Goal: Task Accomplishment & Management: Use online tool/utility

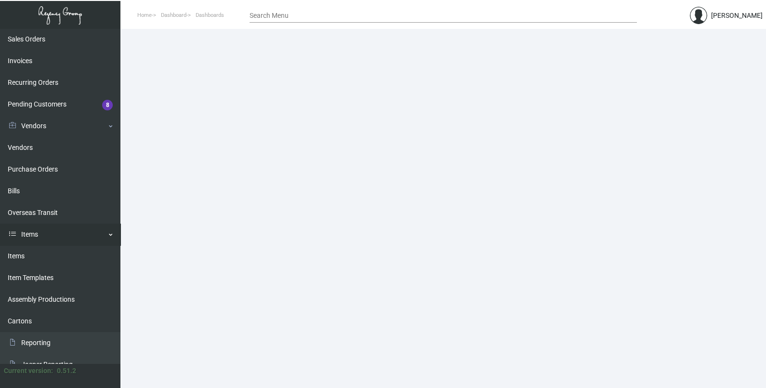
scroll to position [120, 0]
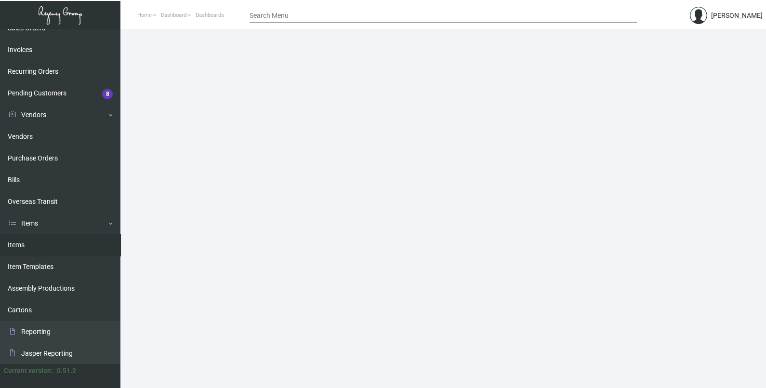
click at [54, 247] on link "Items" at bounding box center [60, 245] width 121 height 22
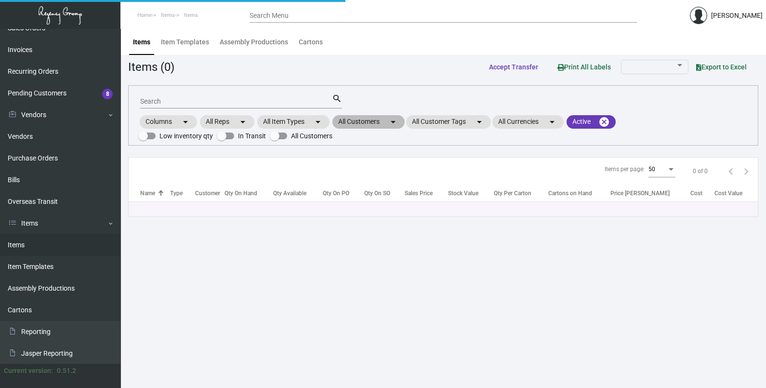
click at [391, 122] on mat-icon "arrow_drop_down" at bounding box center [394, 122] width 12 height 12
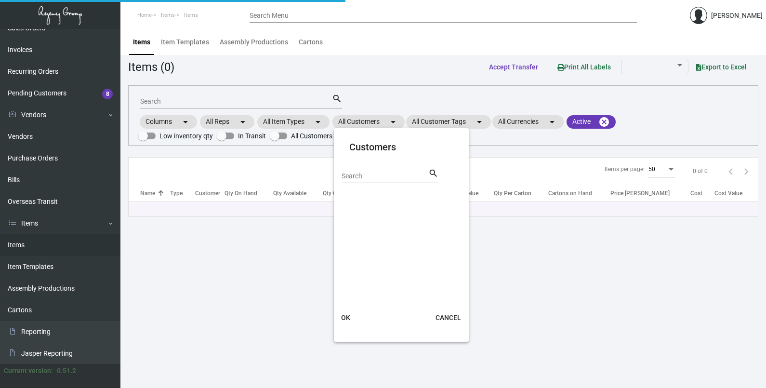
click at [359, 174] on input "Search" at bounding box center [385, 177] width 87 height 8
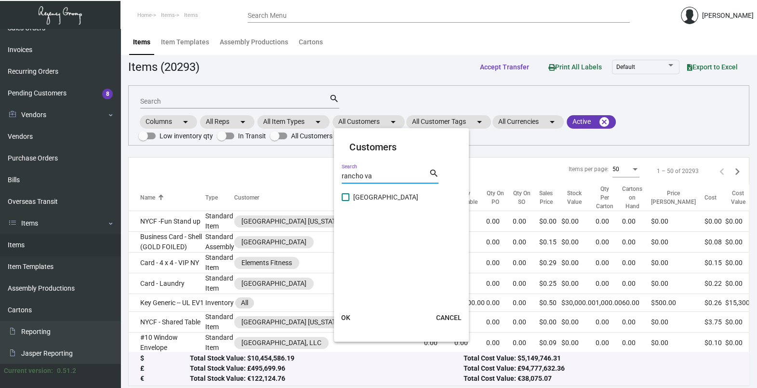
type input "rancho va"
click at [359, 197] on span "[GEOGRAPHIC_DATA]" at bounding box center [385, 197] width 65 height 12
click at [346, 201] on input "[GEOGRAPHIC_DATA]" at bounding box center [345, 201] width 0 height 0
checkbox input "true"
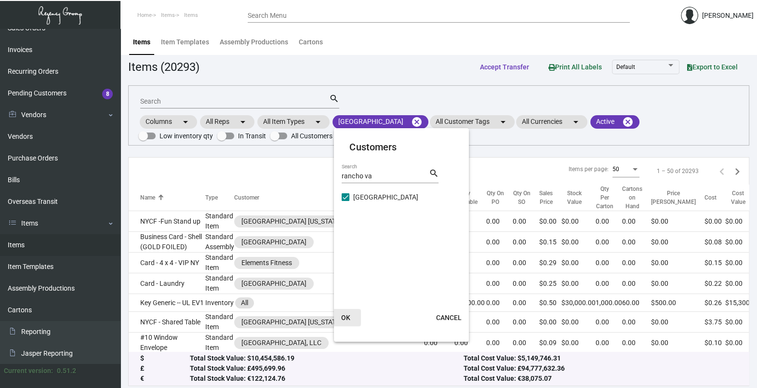
click at [348, 318] on span "OK" at bounding box center [345, 318] width 9 height 8
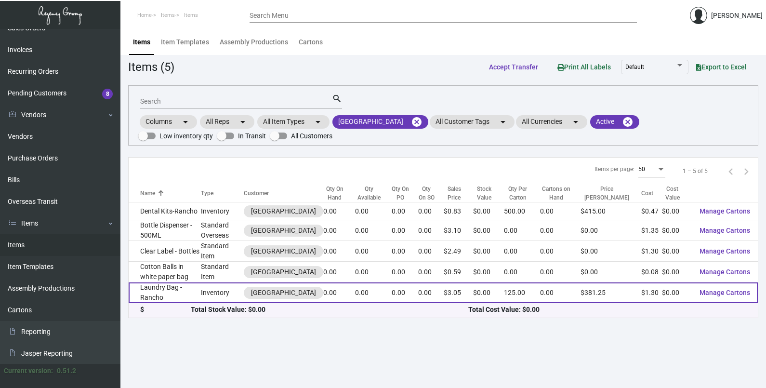
click at [187, 297] on td "Laundry Bag -Rancho" at bounding box center [165, 292] width 72 height 21
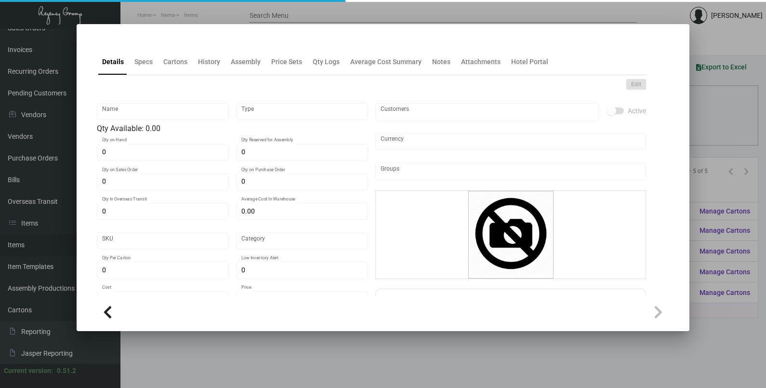
type input "Laundry Bag -Rancho"
type input "Inventory"
type input "$ 1.38"
type input "Overseas"
type input "125"
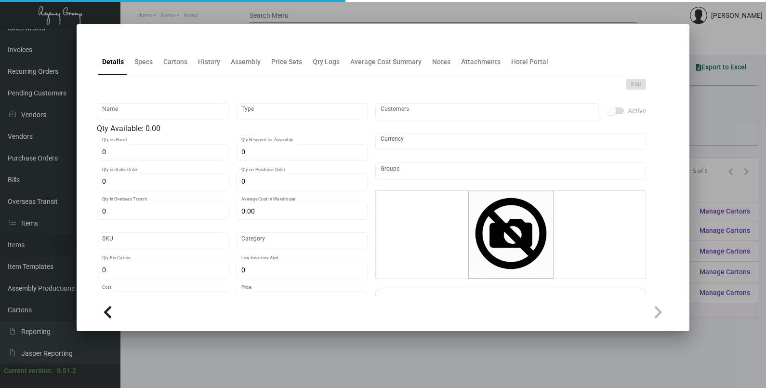
type input "$ 1.30"
type input "$ 3.05"
checkbox input "true"
type input "United States Dollar $"
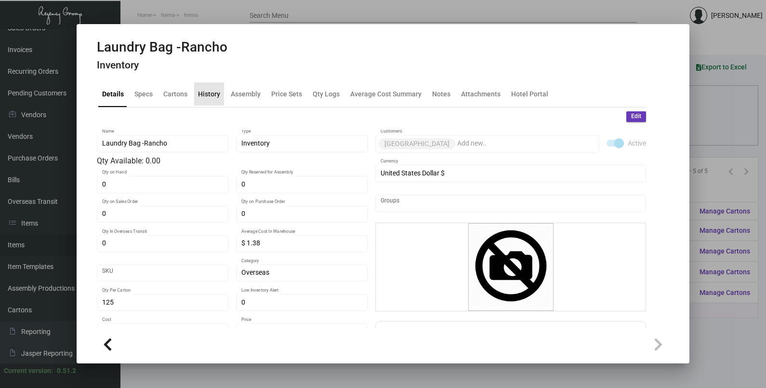
click at [211, 93] on div "History" at bounding box center [209, 94] width 22 height 10
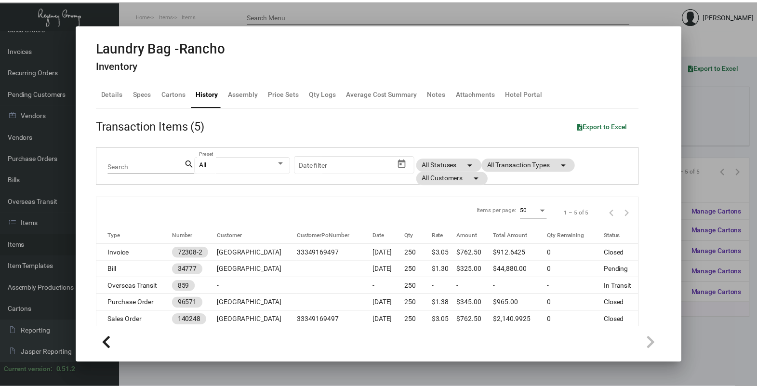
scroll to position [24, 0]
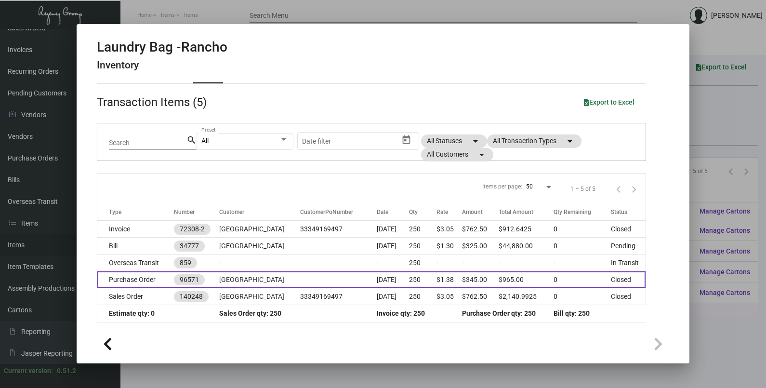
click at [273, 285] on td "[GEOGRAPHIC_DATA]" at bounding box center [259, 279] width 81 height 17
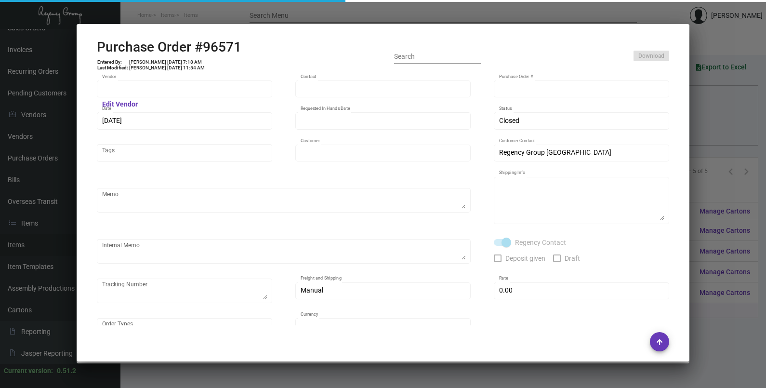
type input "Hangzhou [PERSON_NAME] Leisure Product Co. LTD"
type input "[PERSON_NAME]"
type input "96571"
type input "[DATE]"
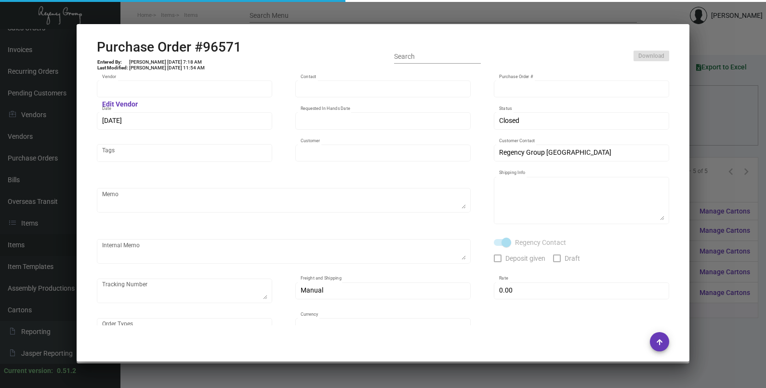
type input "[GEOGRAPHIC_DATA]"
type textarea "Regency Group NJ - [PERSON_NAME] [STREET_ADDRESS]"
checkbox input "true"
type input "$ 0.00"
type input "United States Dollar $"
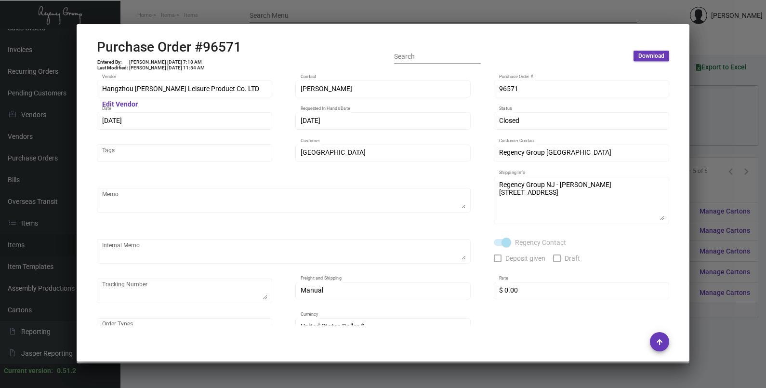
click at [707, 133] on div at bounding box center [383, 194] width 766 height 388
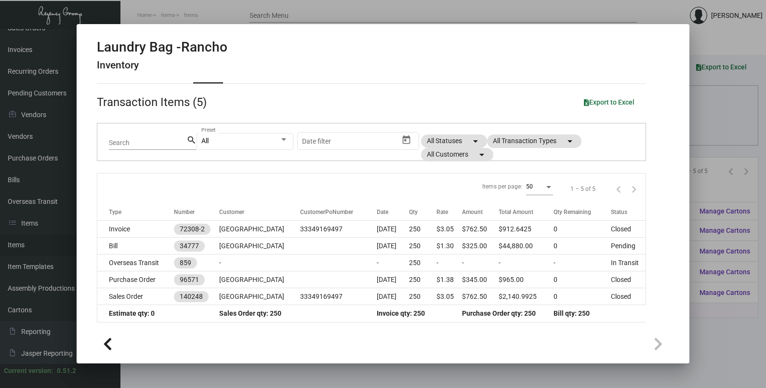
click at [719, 142] on div at bounding box center [383, 194] width 766 height 388
click at [719, 142] on div "Search search Columns arrow_drop_down All Reps arrow_drop_down All Item Types a…" at bounding box center [443, 115] width 630 height 60
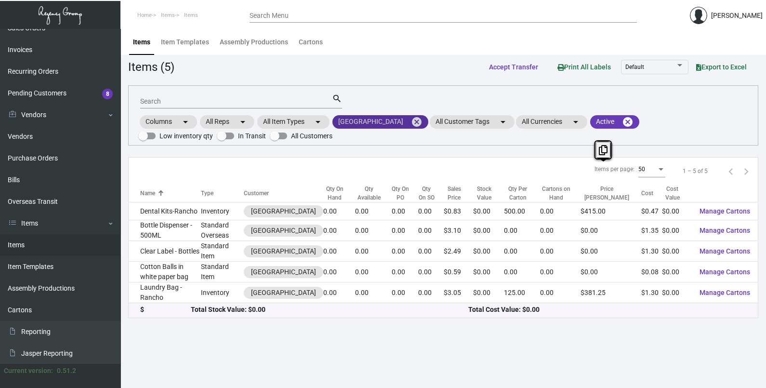
click at [423, 118] on mat-icon "cancel" at bounding box center [417, 122] width 12 height 12
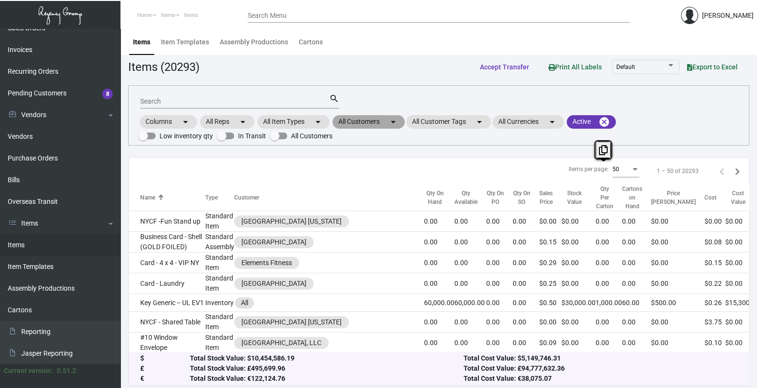
click at [395, 125] on mat-icon "arrow_drop_down" at bounding box center [394, 122] width 12 height 12
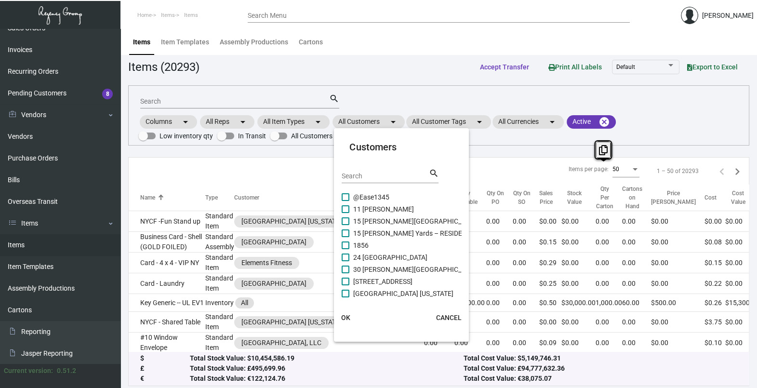
click at [377, 174] on input "Search" at bounding box center [385, 177] width 87 height 8
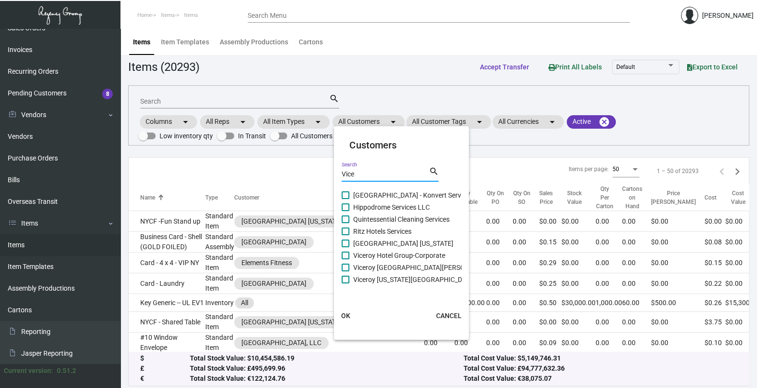
scroll to position [2, 0]
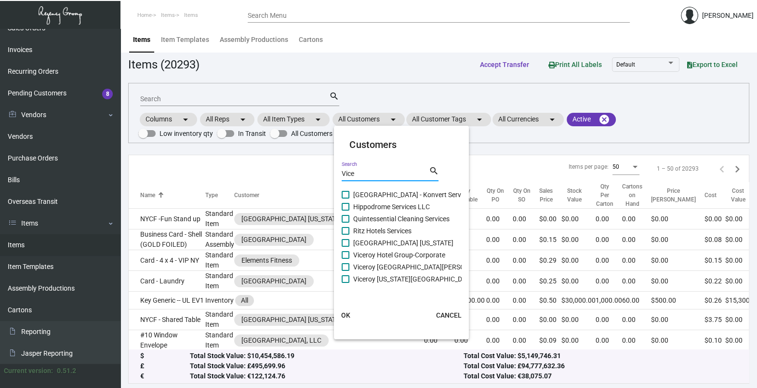
type input "Vice"
click at [412, 265] on span "Viceroy [GEOGRAPHIC_DATA][PERSON_NAME]" at bounding box center [423, 267] width 140 height 12
click at [346, 271] on input "Viceroy [GEOGRAPHIC_DATA][PERSON_NAME]" at bounding box center [345, 271] width 0 height 0
checkbox input "true"
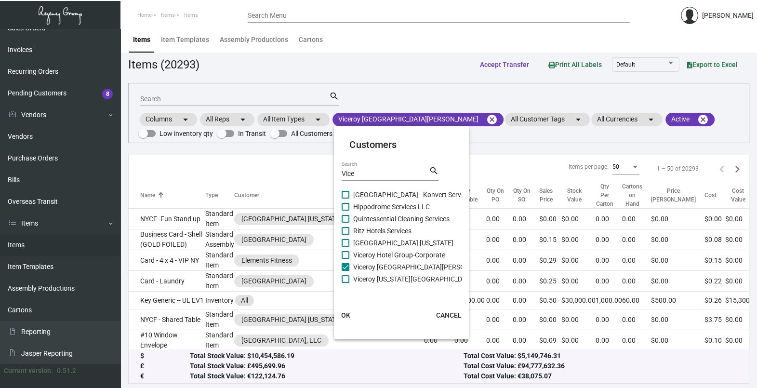
click at [346, 318] on span "OK" at bounding box center [345, 315] width 9 height 8
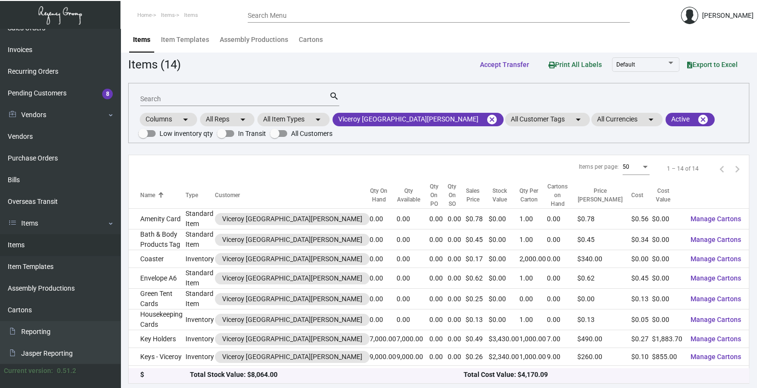
click at [188, 99] on input "Search" at bounding box center [234, 99] width 189 height 8
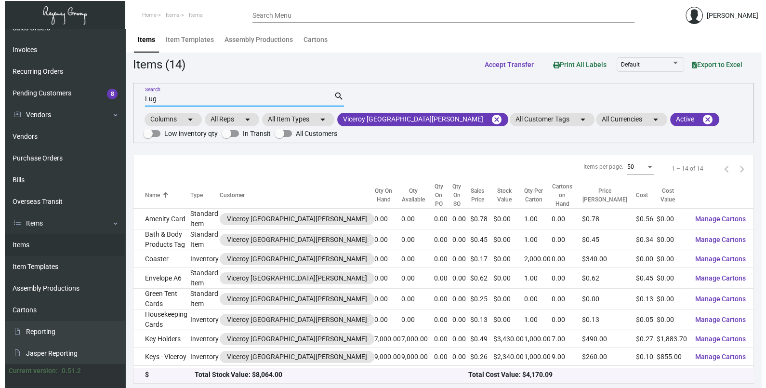
scroll to position [0, 0]
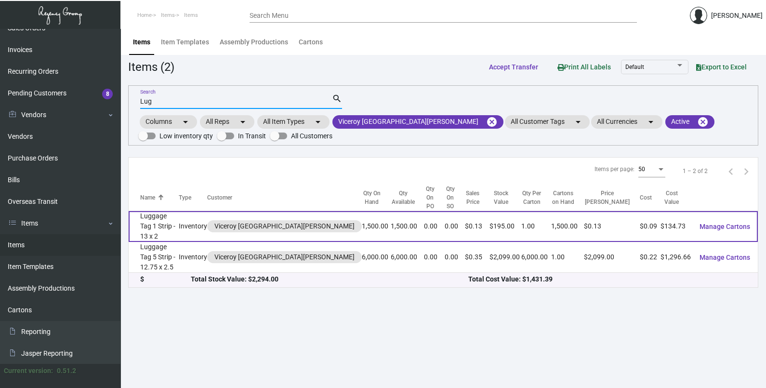
type input "Lug"
click at [179, 215] on td "Luggage Tag 1 Strip - 13 x 2" at bounding box center [154, 226] width 50 height 31
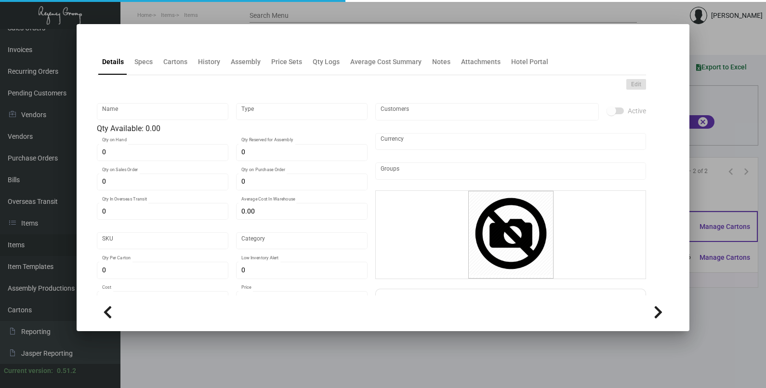
type input "Luggage Tag 1 Strip - 13 x 2"
type input "Inventory"
type input "1,500"
type input "$ 0.00"
type input "3334"
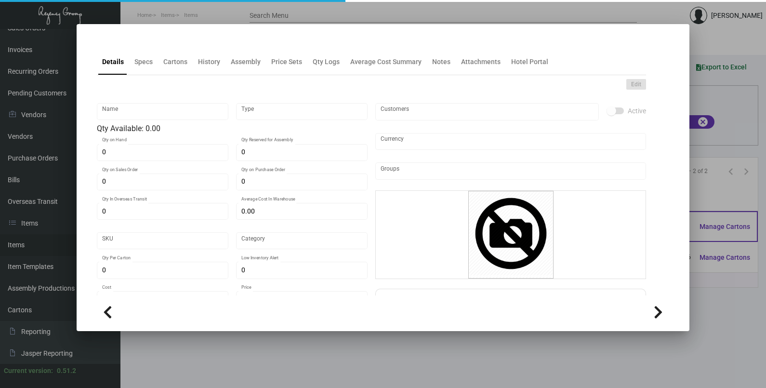
type input "Standard"
type input "1"
type input "2,000"
type input "$ 0.08982"
type input "$ 0.13"
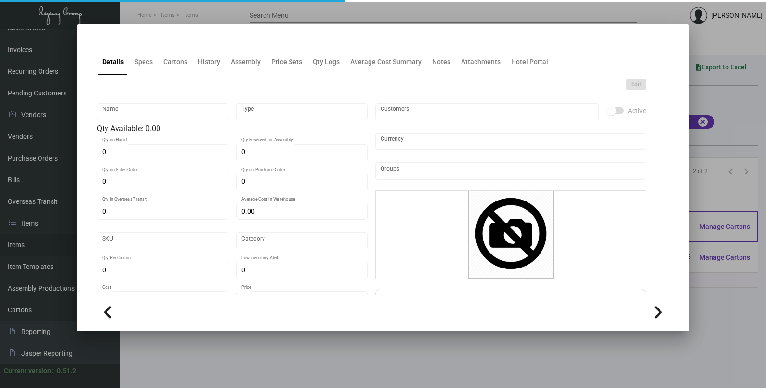
type textarea "Luggage Tags 2 styles 1 strip: 13 x 2, PPS 100# white tag stock, printing 1 col…"
checkbox input "true"
type input "United States Dollar $"
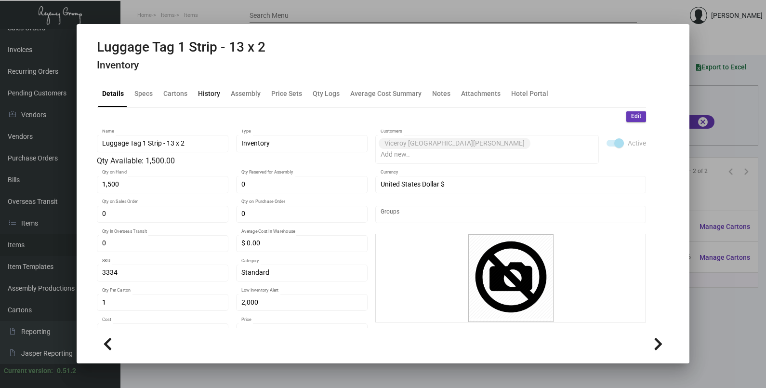
click at [210, 82] on div "History" at bounding box center [209, 93] width 30 height 23
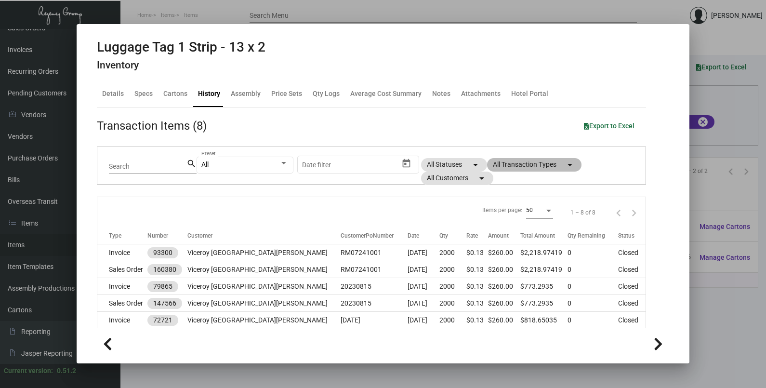
click at [516, 162] on mat-chip "All Transaction Types arrow_drop_down" at bounding box center [534, 164] width 94 height 13
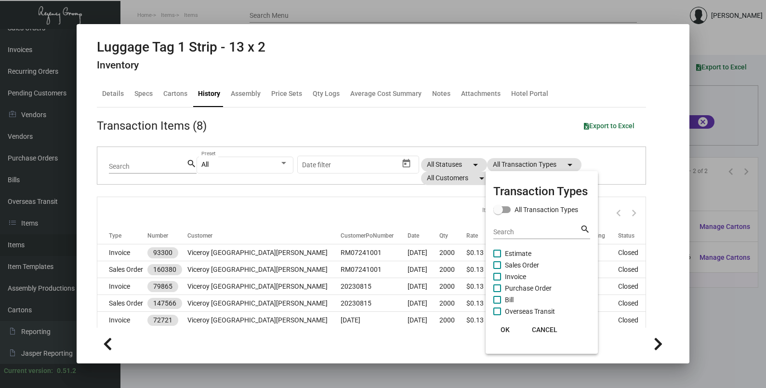
click at [530, 287] on span "Purchase Order" at bounding box center [528, 288] width 47 height 12
click at [497, 292] on input "Purchase Order" at bounding box center [497, 292] width 0 height 0
click at [530, 287] on span "Purchase Order" at bounding box center [528, 288] width 47 height 12
click at [497, 292] on input "Purchase Order" at bounding box center [497, 292] width 0 height 0
click at [530, 287] on span "Purchase Order" at bounding box center [528, 288] width 47 height 12
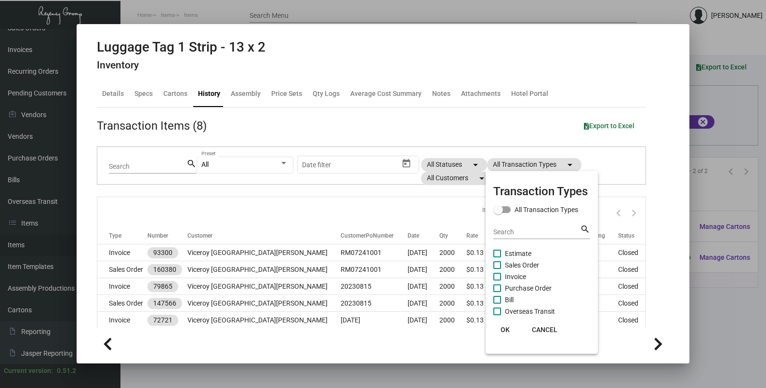
click at [497, 292] on input "Purchase Order" at bounding box center [497, 292] width 0 height 0
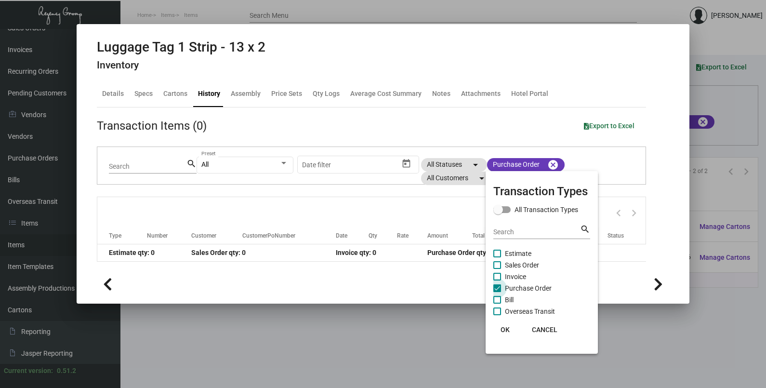
click at [510, 284] on span "Purchase Order" at bounding box center [528, 288] width 47 height 12
click at [497, 292] on input "Purchase Order" at bounding box center [497, 292] width 0 height 0
checkbox input "false"
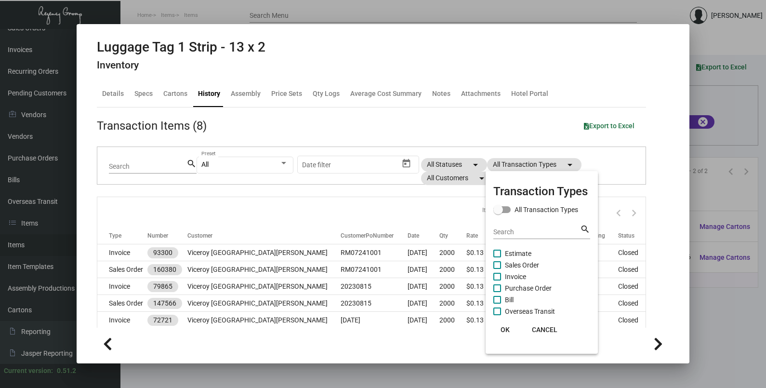
click at [508, 265] on span "Sales Order" at bounding box center [522, 265] width 34 height 12
click at [497, 269] on input "Sales Order" at bounding box center [497, 269] width 0 height 0
checkbox input "true"
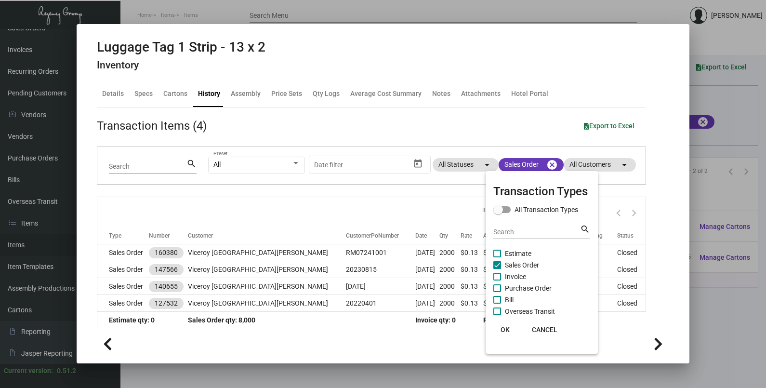
click at [505, 329] on span "OK" at bounding box center [505, 330] width 9 height 8
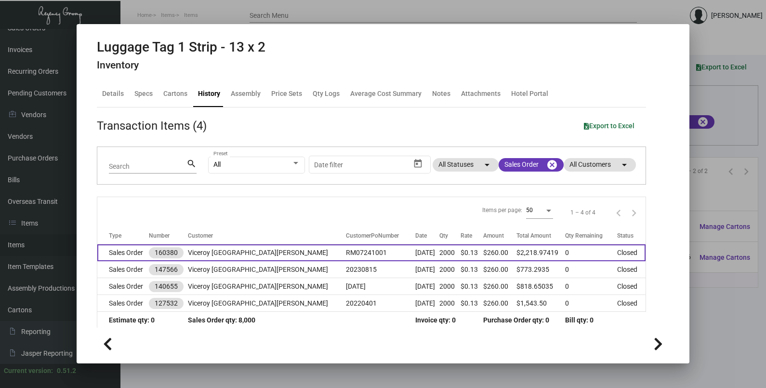
click at [346, 253] on td "RM07241001" at bounding box center [380, 252] width 69 height 17
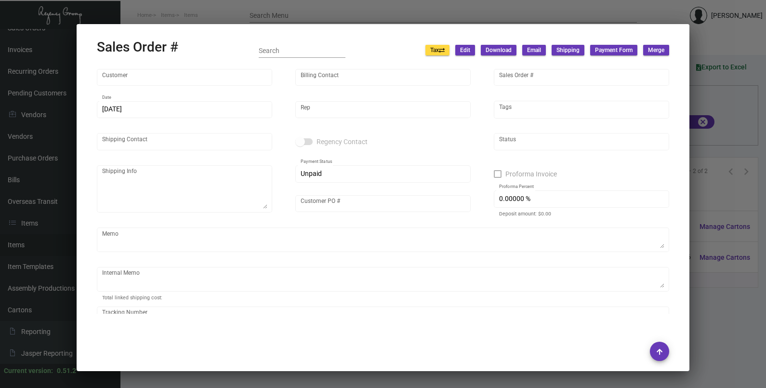
type input "Viceroy [GEOGRAPHIC_DATA][PERSON_NAME]"
type input "[PERSON_NAME]"
type input "160380"
type input "[DATE]"
type input "[PERSON_NAME]"
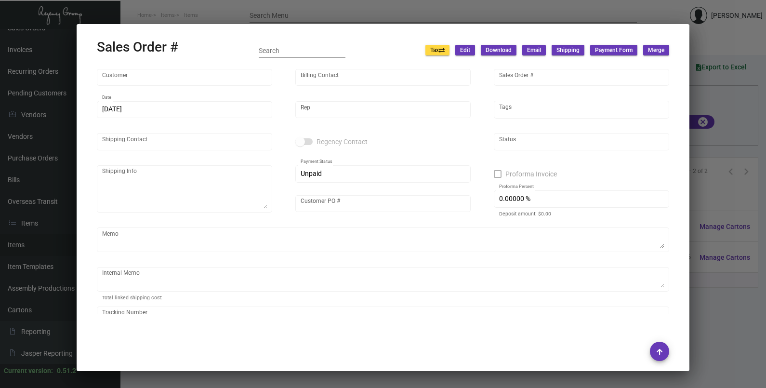
type input "[PERSON_NAME]"
type textarea "Viceroy Santa [PERSON_NAME] [STREET_ADDRESS]"
type input "RM07241001"
type textarea "$37.08 for luggage tags 5 and 1 and key holders $18.86"
type input "United States Dollar $"
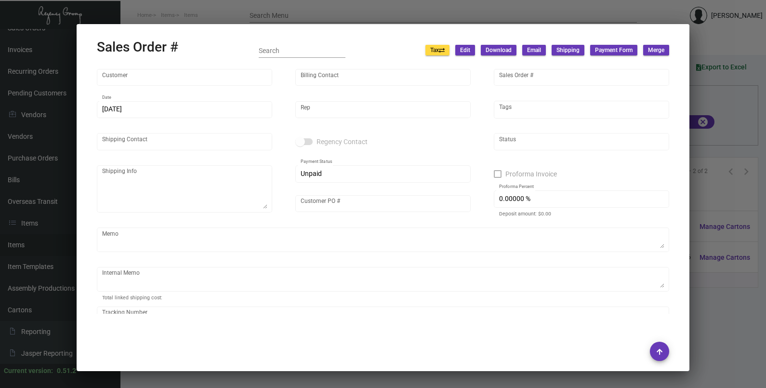
type input "8.50000 %"
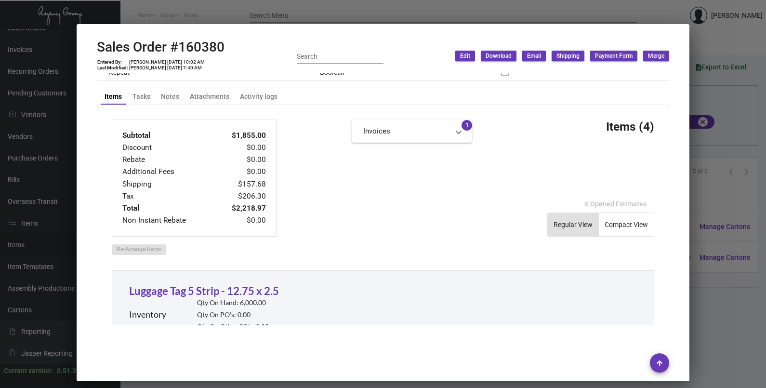
scroll to position [241, 0]
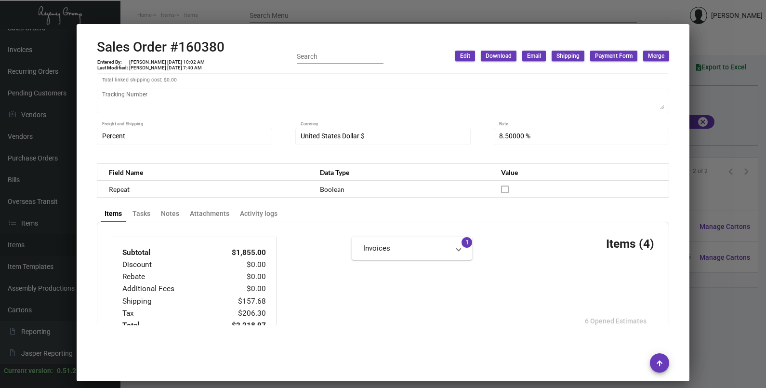
click at [734, 123] on div at bounding box center [383, 194] width 766 height 388
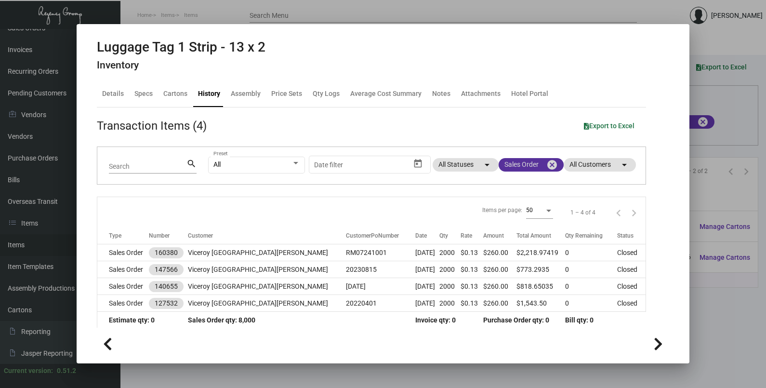
click at [502, 165] on mat-chip "Sales Order cancel" at bounding box center [531, 164] width 65 height 13
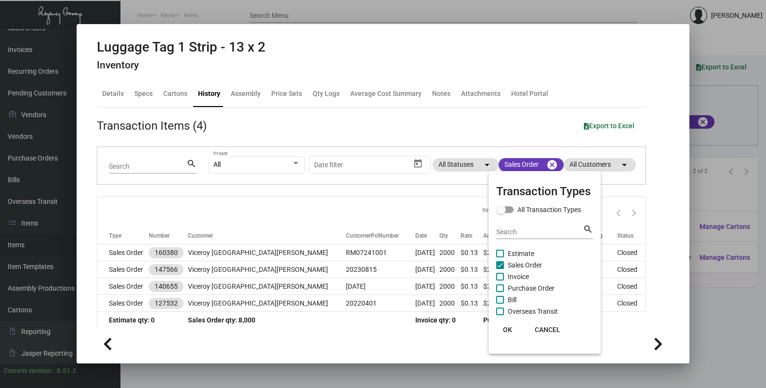
drag, startPoint x: 510, startPoint y: 255, endPoint x: 510, endPoint y: 260, distance: 4.8
click at [510, 255] on span "Estimate" at bounding box center [521, 254] width 27 height 12
click at [500, 257] on input "Estimate" at bounding box center [500, 257] width 0 height 0
checkbox input "true"
click at [503, 326] on span "OK" at bounding box center [507, 330] width 9 height 8
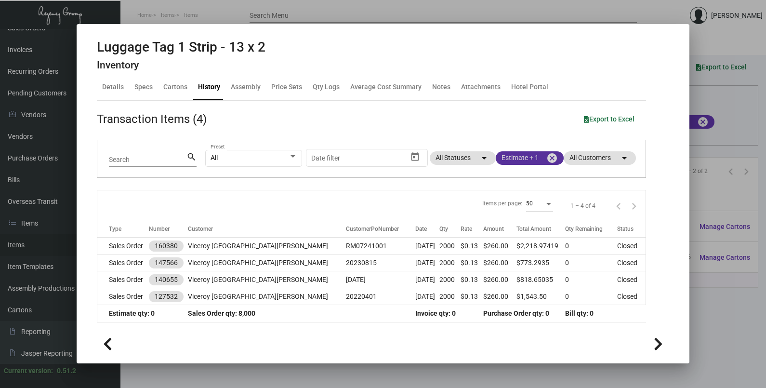
scroll to position [0, 0]
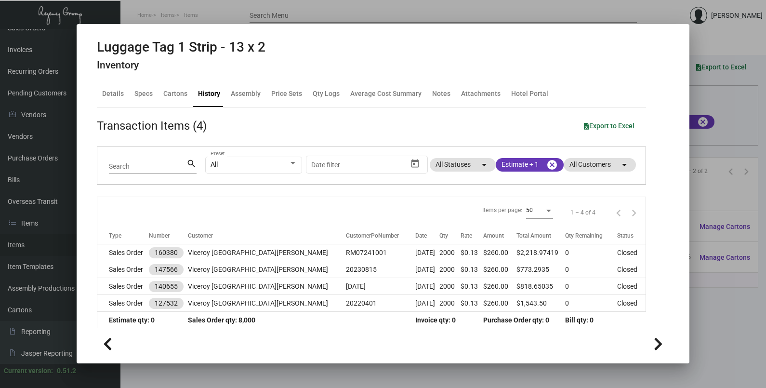
click at [716, 113] on div at bounding box center [383, 194] width 766 height 388
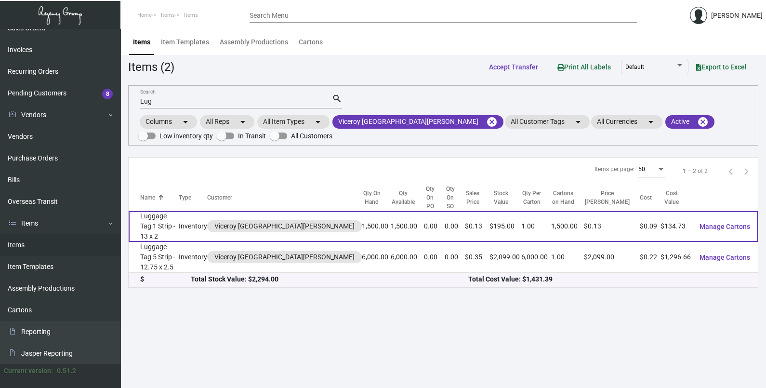
click at [179, 211] on td "Luggage Tag 1 Strip - 13 x 2" at bounding box center [154, 226] width 50 height 31
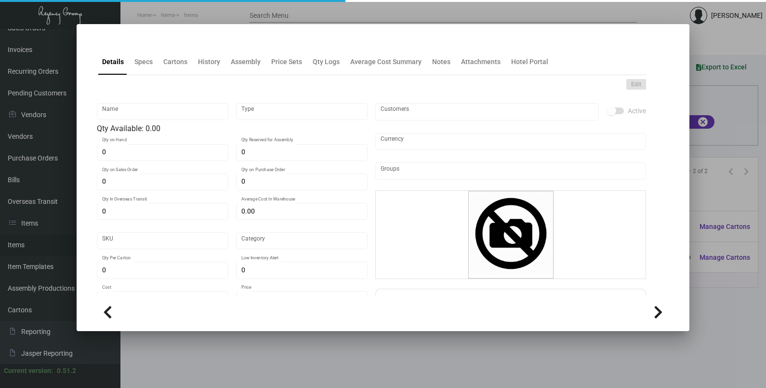
type input "Luggage Tag 1 Strip - 13 x 2"
type input "Inventory"
type input "1,500"
type input "$ 0.00"
type input "3334"
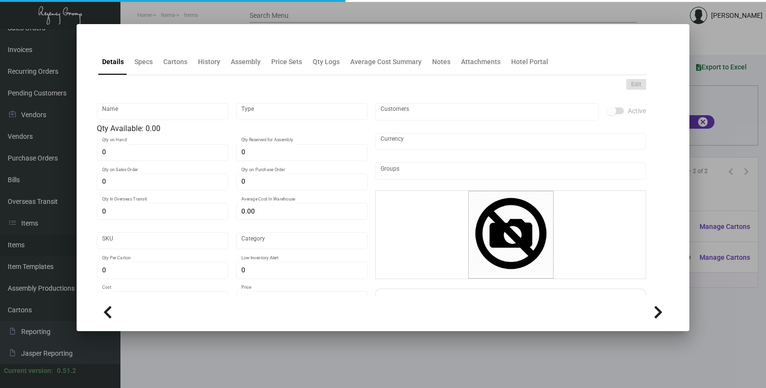
type input "Standard"
type input "1"
type input "2,000"
type input "$ 0.08982"
type input "$ 0.13"
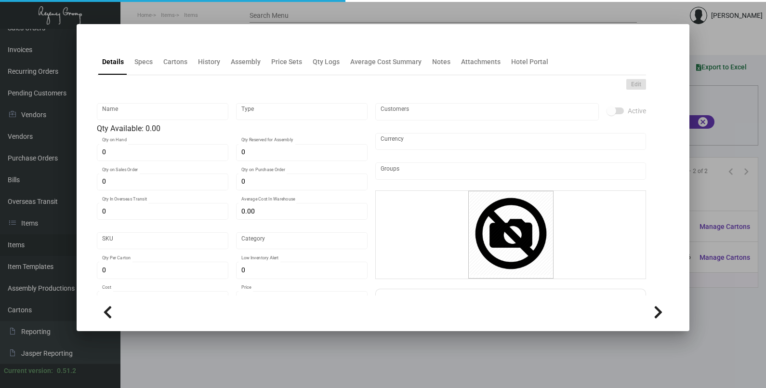
type textarea "Luggage Tags 2 styles 1 strip: 13 x 2, PPS 100# white tag stock, printing 1 col…"
checkbox input "true"
type input "United States Dollar $"
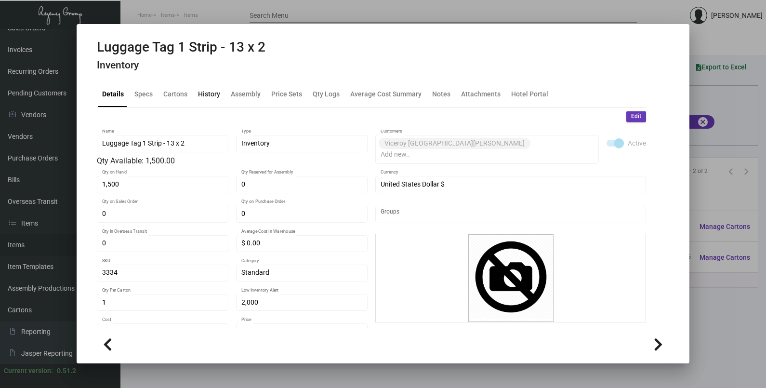
click at [210, 88] on div "History" at bounding box center [209, 93] width 30 height 23
